Goal: Check status: Check status

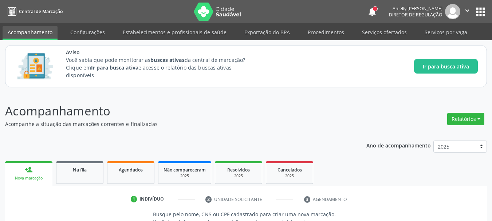
scroll to position [9, 0]
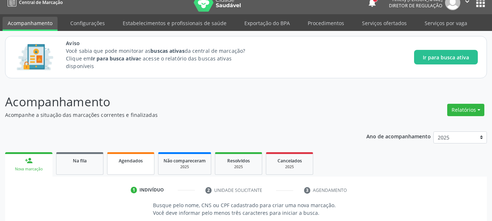
click at [151, 167] on link "Agendados" at bounding box center [130, 163] width 47 height 23
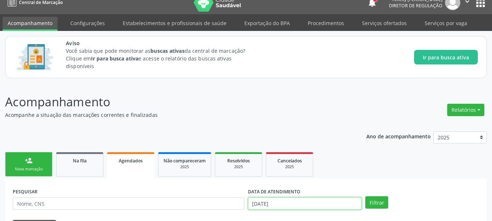
click at [281, 204] on input "[DATE]" at bounding box center [305, 203] width 114 height 12
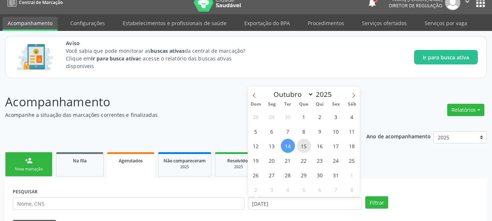
click at [308, 145] on span "15" at bounding box center [304, 146] width 14 height 14
type input "[DATE]"
click at [336, 143] on span "17" at bounding box center [336, 146] width 14 height 14
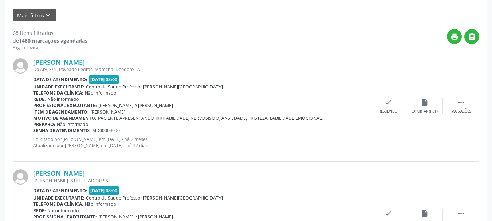
scroll to position [126, 0]
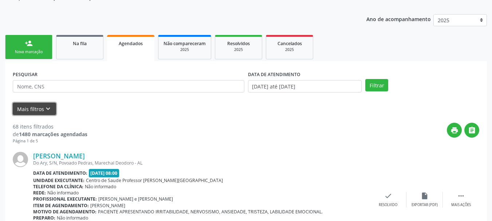
click at [44, 111] on icon "keyboard_arrow_down" at bounding box center [48, 109] width 8 height 8
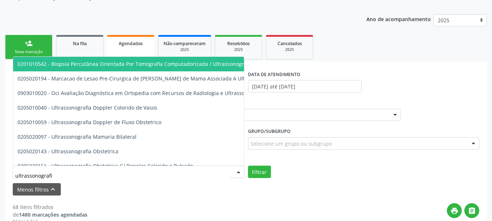
type input "ultrassonografia"
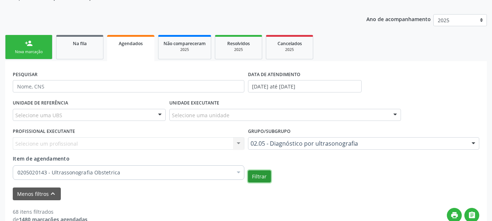
click at [248, 170] on button "Filtrar" at bounding box center [259, 176] width 23 height 12
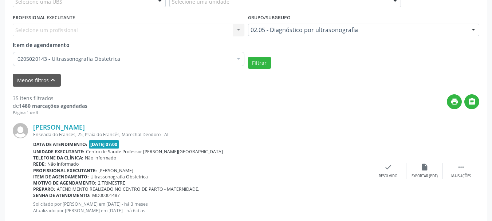
scroll to position [248, 0]
